Goal: Obtain resource: Download file/media

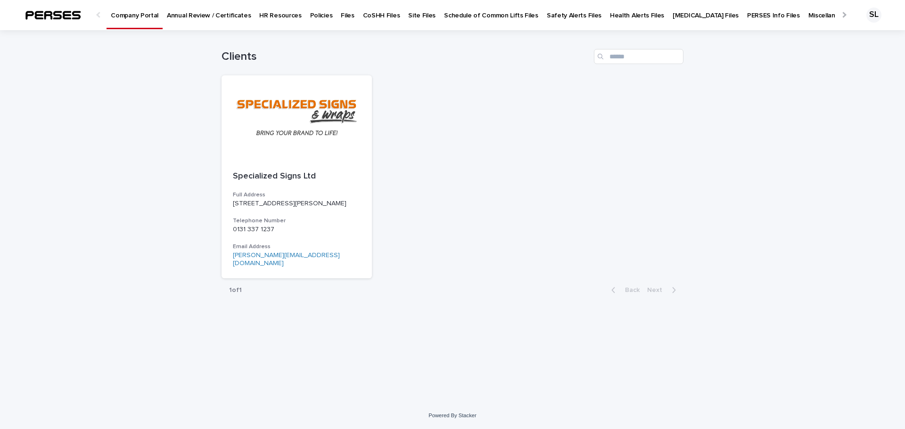
click at [380, 16] on p "CoSHH Files" at bounding box center [381, 10] width 37 height 20
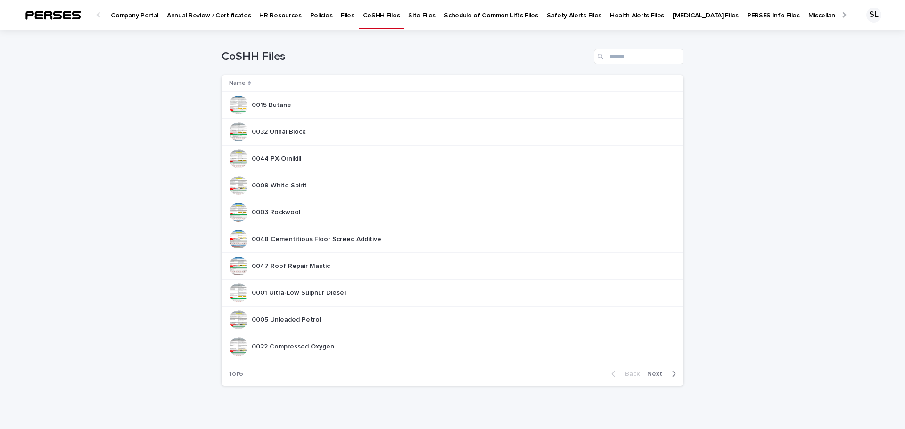
click at [657, 374] on span "Next" at bounding box center [657, 374] width 21 height 7
click at [303, 101] on p "CoSHH Assessment Register" at bounding box center [298, 104] width 92 height 10
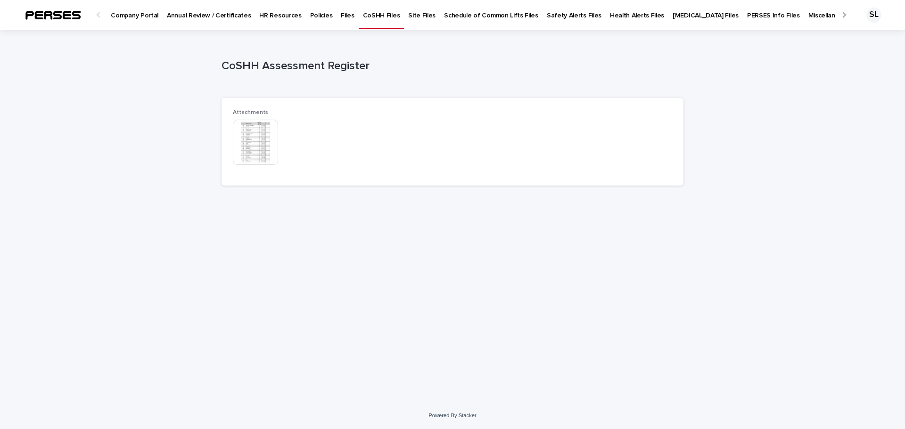
click at [260, 147] on img at bounding box center [255, 142] width 45 height 45
